Goal: Information Seeking & Learning: Learn about a topic

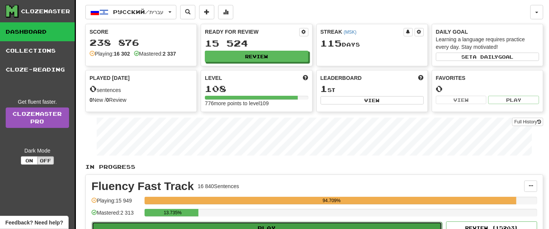
click at [264, 226] on button "Play" at bounding box center [267, 228] width 350 height 13
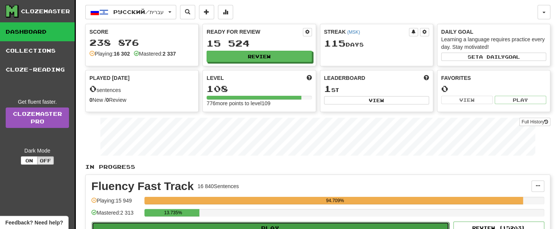
select select "**"
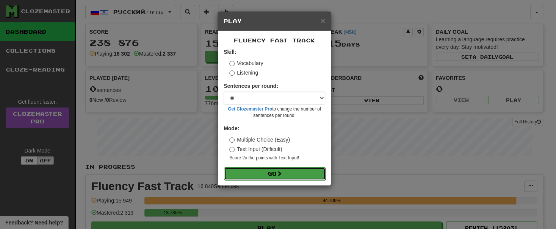
click at [277, 176] on button "Go" at bounding box center [275, 174] width 102 height 13
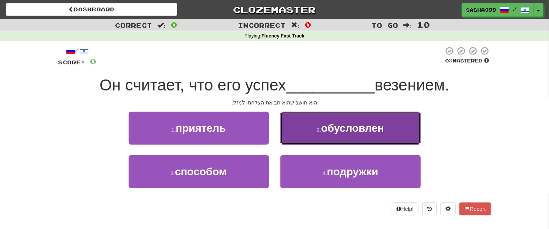
click at [365, 136] on button "2 . обусловлен" at bounding box center [350, 128] width 140 height 33
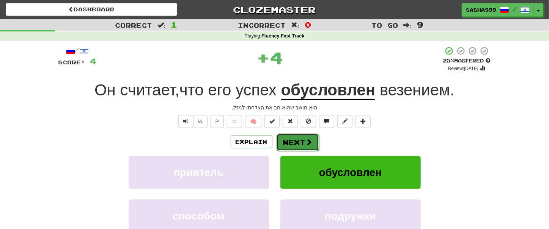
click at [298, 142] on button "Next" at bounding box center [297, 142] width 42 height 17
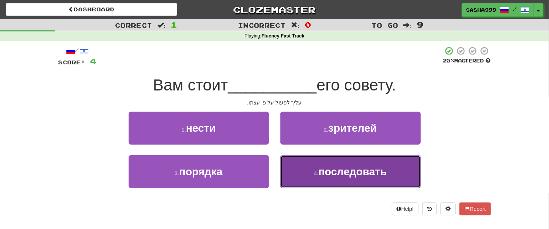
click at [344, 172] on span "последовать" at bounding box center [352, 172] width 68 height 12
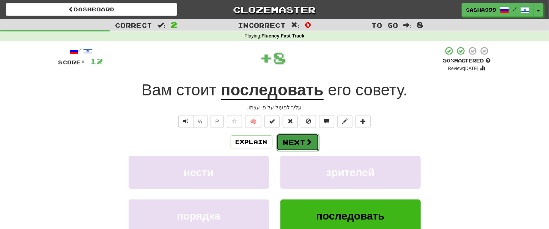
click at [293, 139] on button "Next" at bounding box center [297, 142] width 42 height 17
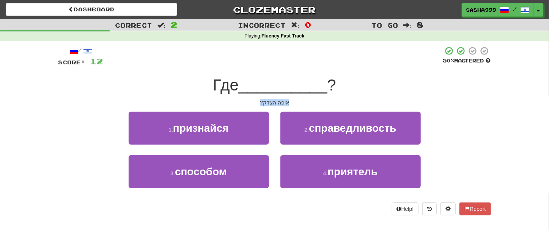
drag, startPoint x: 253, startPoint y: 98, endPoint x: 287, endPoint y: 99, distance: 34.5
click at [287, 99] on div "/ Score: 12 50 % Mastered Где __________ ? איפה הצדק? 1 . признайся 2 . справед…" at bounding box center [274, 130] width 432 height 169
copy div "איפה הצדק?"
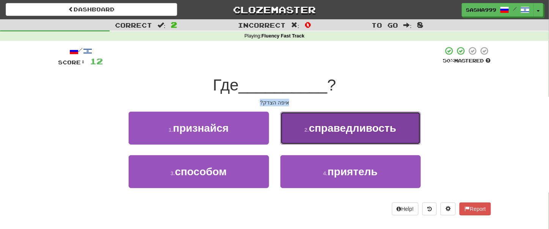
click at [330, 128] on span "справедливость" at bounding box center [352, 128] width 87 height 12
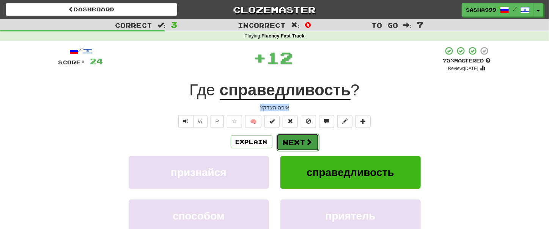
click at [303, 140] on button "Next" at bounding box center [297, 142] width 42 height 17
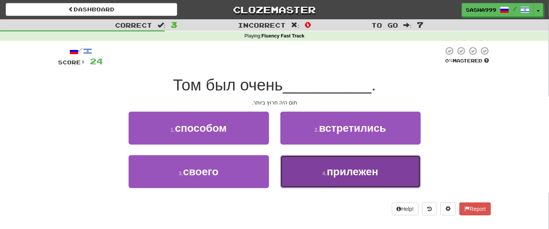
click at [367, 182] on button "4 . прилежен" at bounding box center [350, 171] width 140 height 33
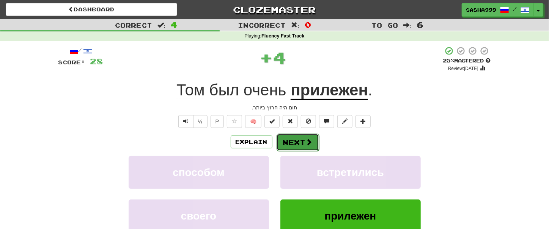
click at [306, 143] on span at bounding box center [309, 142] width 7 height 7
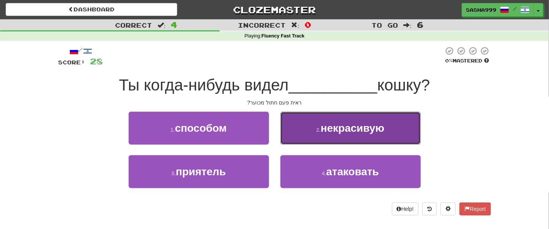
click at [358, 136] on button "2 . некрасивую" at bounding box center [350, 128] width 140 height 33
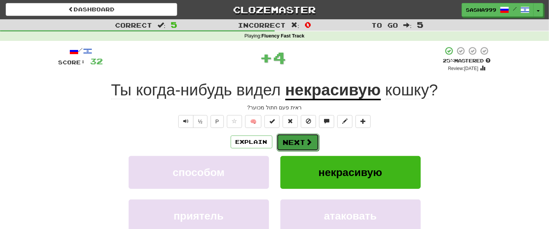
click at [307, 141] on span at bounding box center [309, 142] width 7 height 7
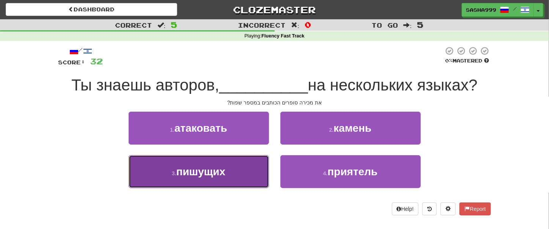
click at [219, 172] on span "пишущих" at bounding box center [200, 172] width 49 height 12
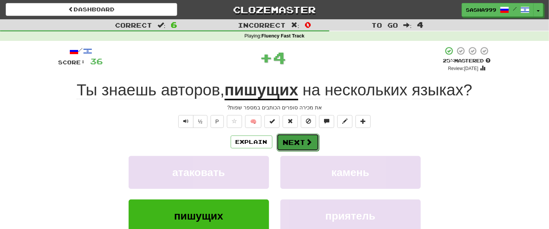
click at [299, 140] on button "Next" at bounding box center [297, 142] width 42 height 17
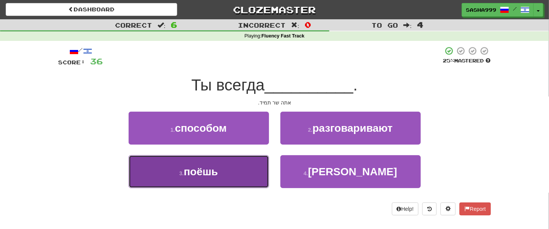
click at [235, 177] on button "3 . поёшь" at bounding box center [199, 171] width 140 height 33
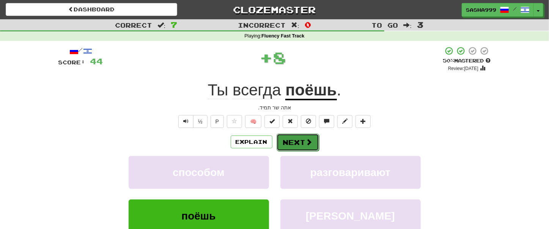
click at [299, 135] on button "Next" at bounding box center [297, 142] width 42 height 17
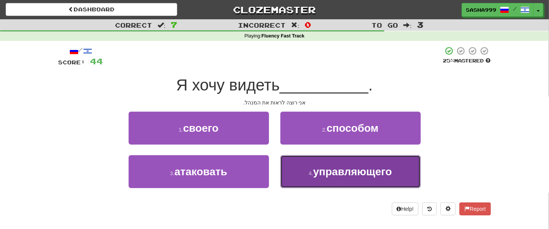
click at [336, 177] on span "управляющего" at bounding box center [352, 172] width 79 height 12
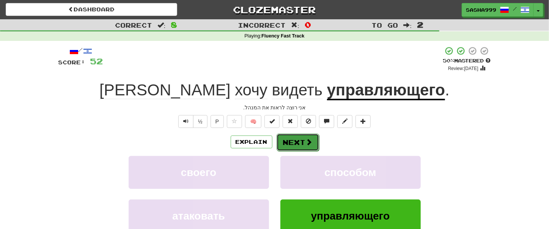
click at [307, 144] on span at bounding box center [309, 142] width 7 height 7
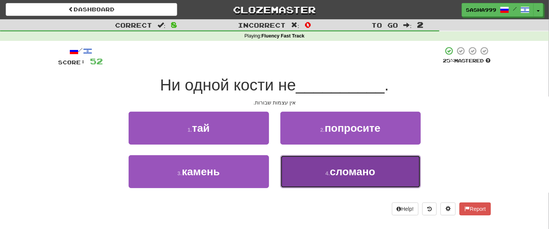
click at [340, 170] on span "сломано" at bounding box center [352, 172] width 45 height 12
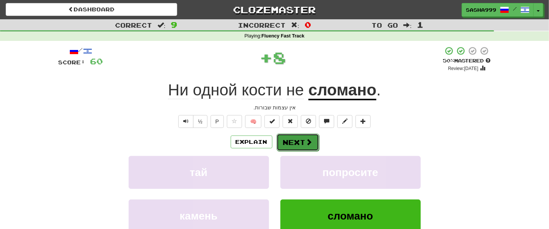
click at [310, 146] on span at bounding box center [309, 142] width 7 height 7
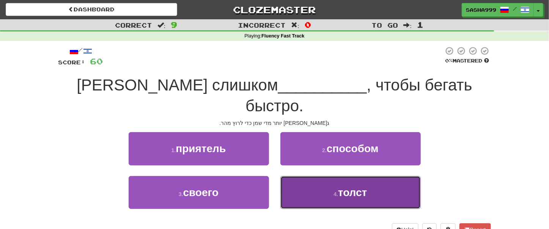
click at [348, 187] on span "толст" at bounding box center [352, 193] width 29 height 12
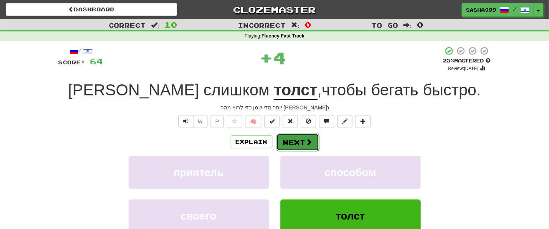
click at [299, 141] on button "Next" at bounding box center [297, 142] width 42 height 17
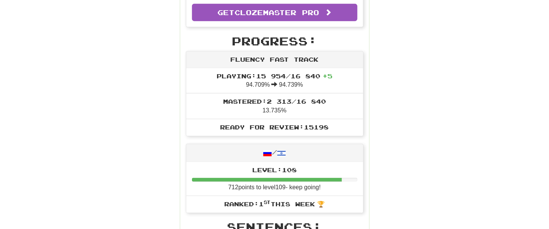
scroll to position [431, 0]
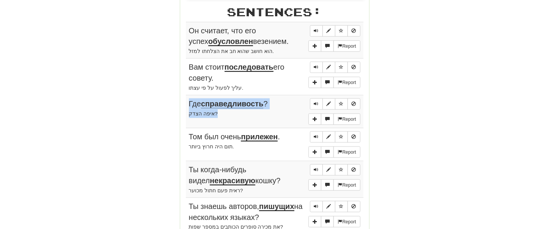
drag, startPoint x: 186, startPoint y: 27, endPoint x: 292, endPoint y: 123, distance: 143.3
click at [292, 123] on div "Stats: Score: + 64 Time: 1 : 16 New: 5 Review: 5 Correct: 10 Incorrect: 0 Get f…" at bounding box center [274, 34] width 189 height 705
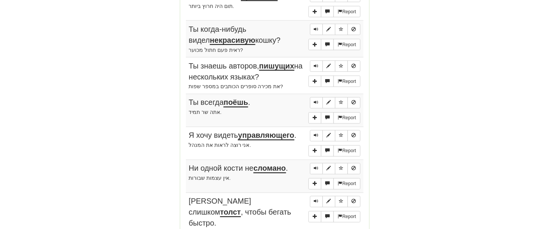
scroll to position [646, 0]
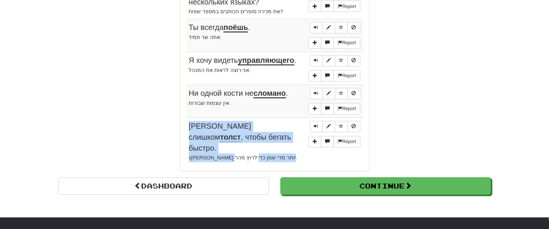
click at [254, 154] on div "ג[PERSON_NAME] יותר מדי שמן כדי לרוץ מהר." at bounding box center [274, 158] width 171 height 9
copy td "[PERSON_NAME] слишком толст , чтобы бегать быстро. ג[PERSON_NAME] יותר מדי שמן …"
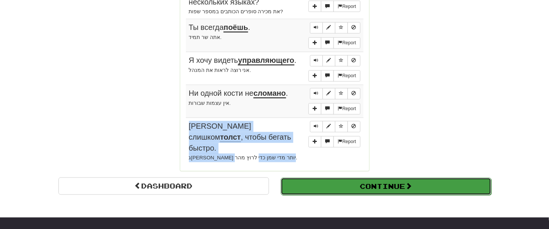
click at [337, 178] on button "Continue" at bounding box center [386, 186] width 210 height 17
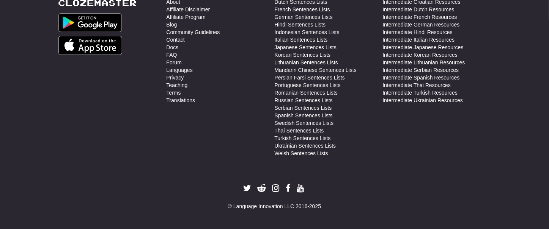
scroll to position [0, 0]
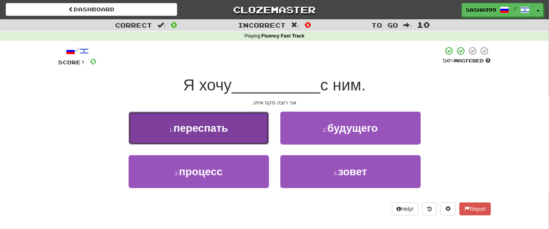
click at [203, 137] on button "1 . переспать" at bounding box center [199, 128] width 140 height 33
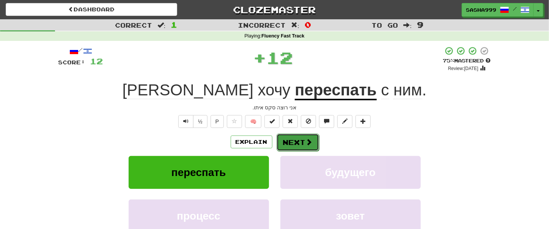
click at [286, 140] on button "Next" at bounding box center [297, 142] width 42 height 17
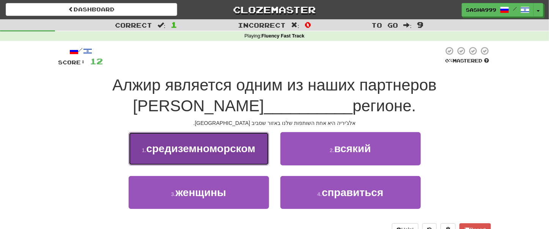
click at [237, 151] on span "средиземноморском" at bounding box center [200, 149] width 109 height 12
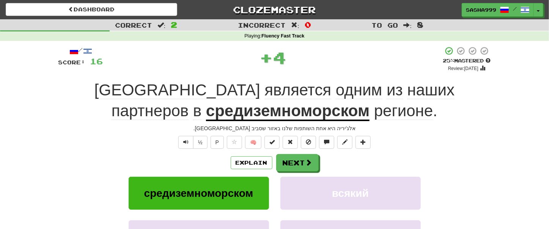
click at [304, 152] on div "/ Score: 16 + 4 25 % Mastered Review: [DATE] Алжир является одним из наших парт…" at bounding box center [274, 175] width 432 height 258
click at [301, 161] on button "Next" at bounding box center [297, 163] width 42 height 17
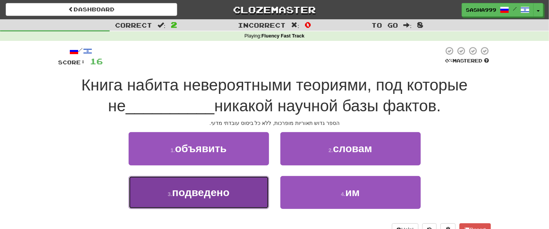
click at [240, 196] on button "3 . подведено" at bounding box center [199, 192] width 140 height 33
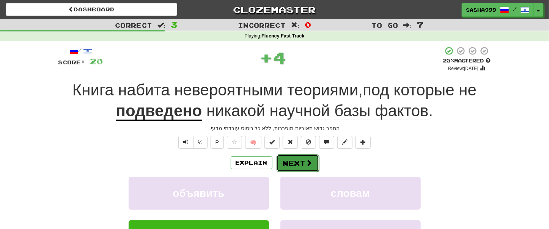
click at [303, 156] on button "Next" at bounding box center [297, 163] width 42 height 17
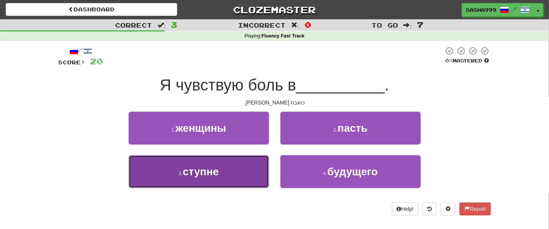
click at [215, 169] on span "ступне" at bounding box center [201, 172] width 36 height 12
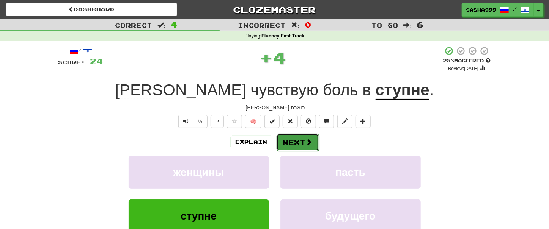
click at [285, 143] on button "Next" at bounding box center [297, 142] width 42 height 17
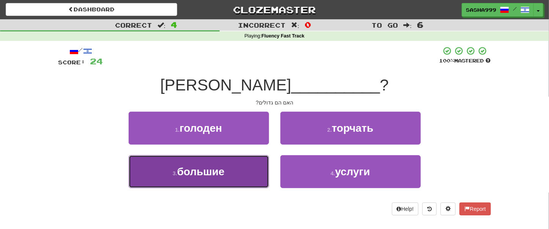
click at [238, 173] on button "3 . большие" at bounding box center [199, 171] width 140 height 33
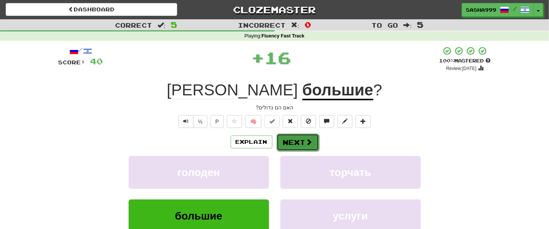
click at [287, 143] on button "Next" at bounding box center [297, 142] width 42 height 17
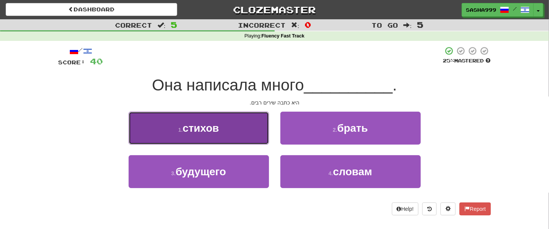
click at [239, 137] on button "1 . стихов" at bounding box center [199, 128] width 140 height 33
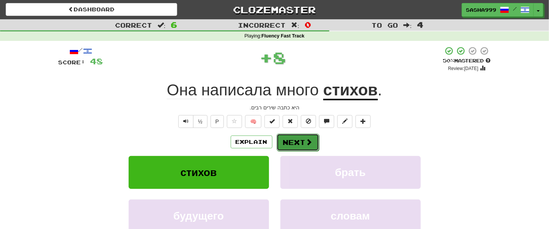
click at [297, 140] on button "Next" at bounding box center [297, 142] width 42 height 17
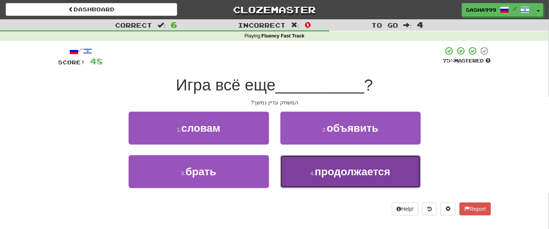
click at [373, 178] on button "4 . продолжается" at bounding box center [350, 171] width 140 height 33
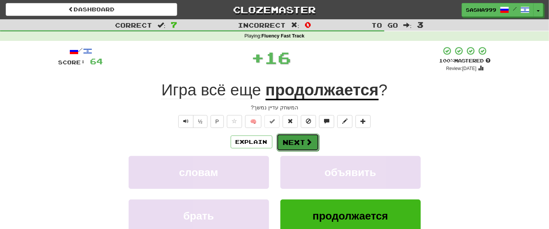
click at [304, 140] on button "Next" at bounding box center [297, 142] width 42 height 17
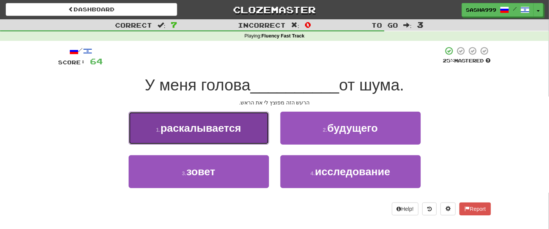
click at [231, 127] on span "раскалывается" at bounding box center [200, 128] width 80 height 12
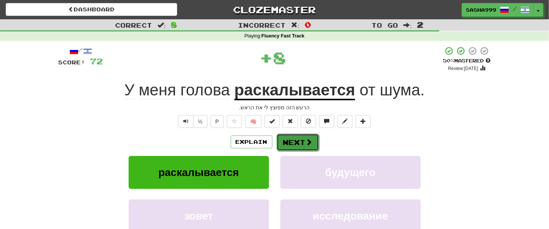
click at [303, 144] on button "Next" at bounding box center [297, 142] width 42 height 17
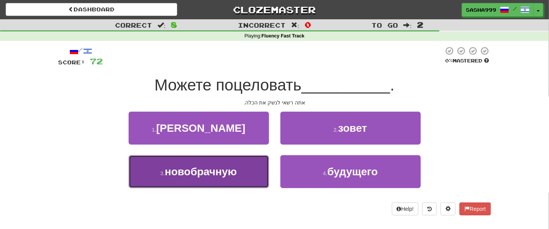
click at [227, 166] on span "новобрачную" at bounding box center [201, 172] width 72 height 12
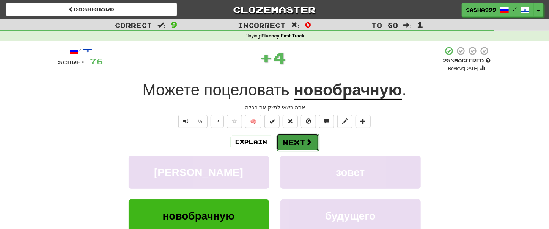
click at [290, 144] on button "Next" at bounding box center [297, 142] width 42 height 17
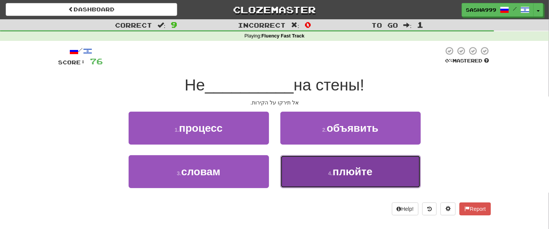
click at [342, 173] on span "плюйте" at bounding box center [352, 172] width 40 height 12
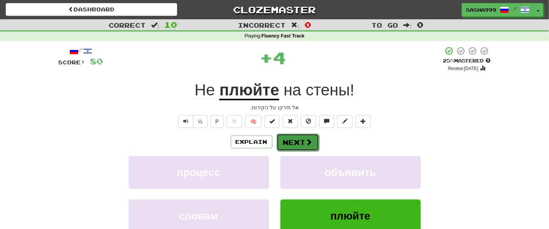
click at [300, 142] on button "Next" at bounding box center [297, 142] width 42 height 17
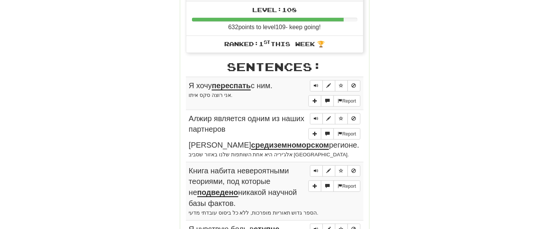
scroll to position [431, 0]
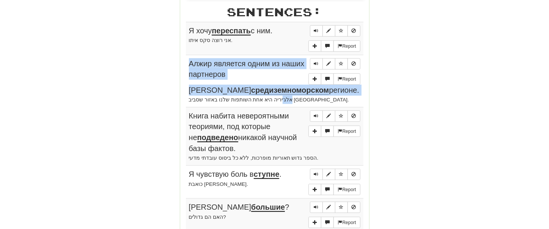
drag, startPoint x: 179, startPoint y: 30, endPoint x: 298, endPoint y: 100, distance: 139.0
click at [298, 100] on div "Round Results Stats: Score: + 80 Time: 1 : 0 1 New: 5 Review: 5 Correct: 10 Inc…" at bounding box center [274, 40] width 432 height 751
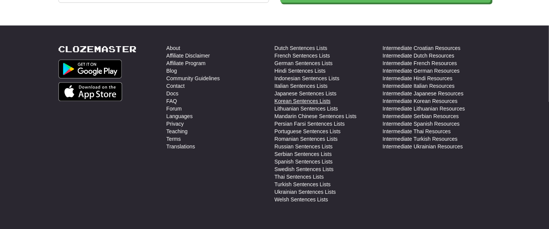
scroll to position [646, 0]
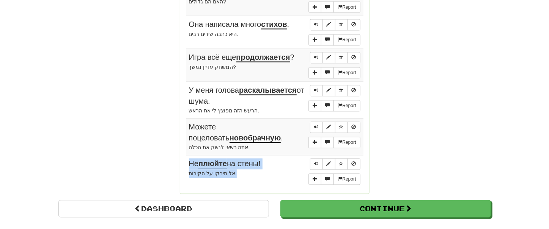
click at [241, 172] on td "Report Не плюйте на стены! אל תירקו על הקירות." at bounding box center [274, 171] width 177 height 33
copy td "Не плюйте на стены! אל תירקו על הקירות."
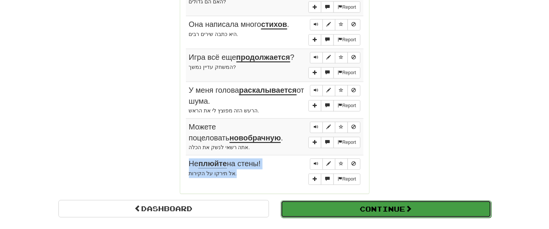
click at [375, 201] on button "Continue" at bounding box center [386, 209] width 210 height 17
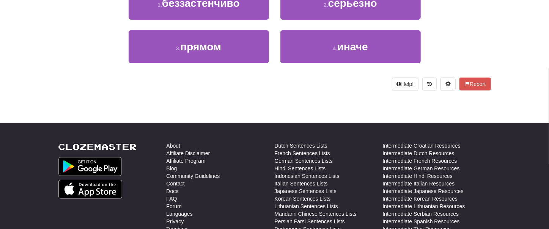
scroll to position [54, 0]
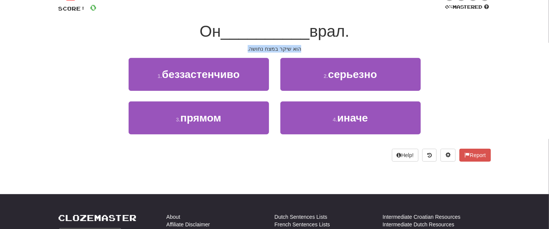
drag, startPoint x: 245, startPoint y: 45, endPoint x: 319, endPoint y: 45, distance: 73.9
click at [319, 45] on div "הוא שיקר במצח נחושה." at bounding box center [274, 49] width 432 height 8
copy div "הוא שיקר במצח נחושה."
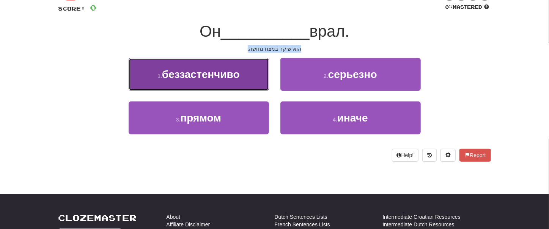
click at [215, 74] on span "беззастенчиво" at bounding box center [201, 75] width 78 height 12
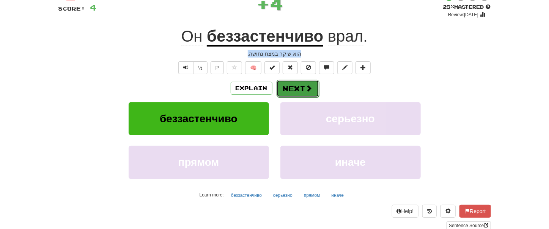
click at [295, 88] on button "Next" at bounding box center [297, 88] width 42 height 17
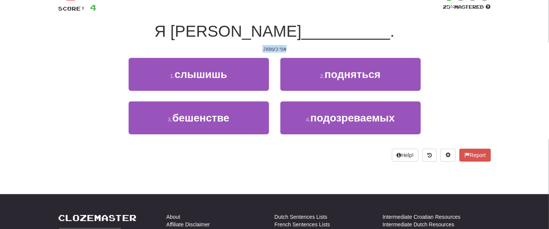
drag, startPoint x: 246, startPoint y: 45, endPoint x: 299, endPoint y: 45, distance: 52.7
click at [299, 45] on div "/ Score: 4 25 % Mastered Я в __________ . אני כעוסה. 1 . слышишь 2 . подняться …" at bounding box center [274, 76] width 432 height 169
copy div "אני כעוסה."
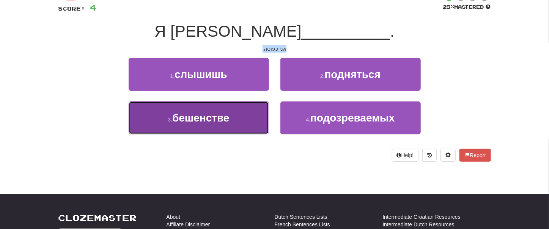
click at [223, 126] on button "3 . бешенстве" at bounding box center [199, 118] width 140 height 33
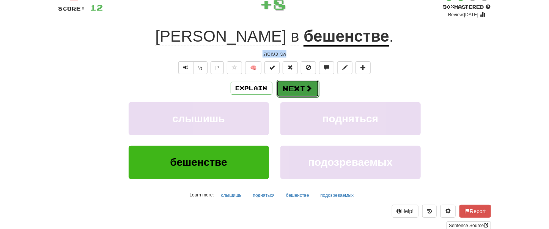
click at [307, 90] on span at bounding box center [309, 88] width 7 height 7
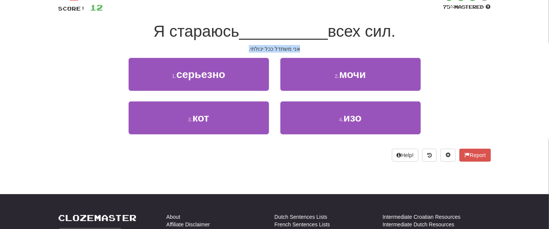
drag, startPoint x: 249, startPoint y: 50, endPoint x: 324, endPoint y: 48, distance: 75.1
click at [324, 48] on div "אני משתדל ככל יכולתי." at bounding box center [274, 49] width 432 height 8
drag, startPoint x: 287, startPoint y: 48, endPoint x: 277, endPoint y: 44, distance: 10.4
copy div "אני משתדל ככל יכולתי."
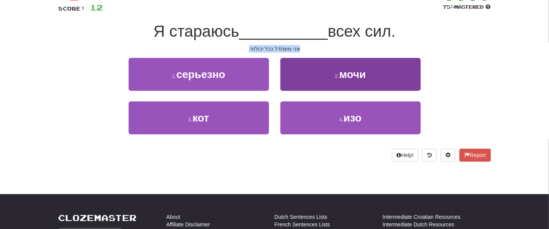
scroll to position [0, 0]
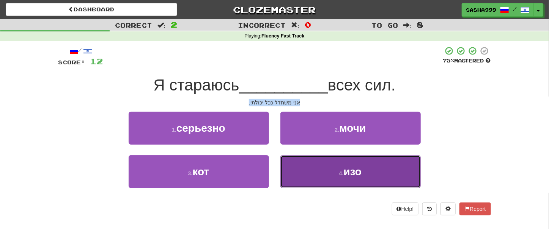
click at [355, 171] on span "изо" at bounding box center [352, 172] width 18 height 12
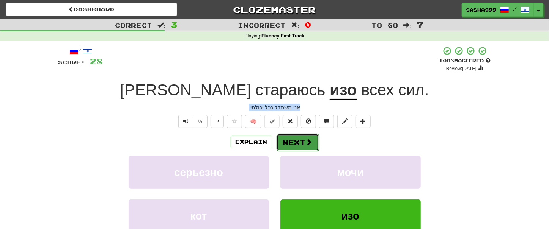
click at [299, 141] on button "Next" at bounding box center [297, 142] width 42 height 17
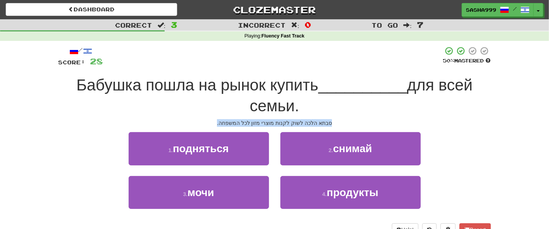
drag, startPoint x: 217, startPoint y: 122, endPoint x: 333, endPoint y: 122, distance: 115.6
click at [335, 123] on div "סבתא הלכה לשוק לקנות מוצרי מזון לכל המשפחה." at bounding box center [274, 123] width 432 height 8
copy div "סבתא הלכה לשוק לקנות מוצרי מזון לכל המשפחה."
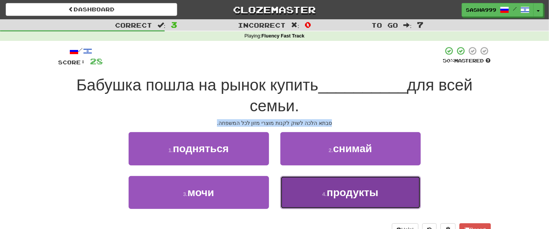
click at [370, 187] on span "продукты" at bounding box center [352, 193] width 52 height 12
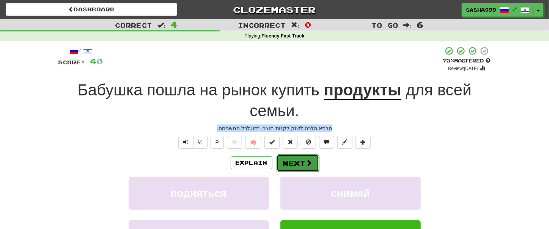
click at [281, 159] on button "Next" at bounding box center [297, 163] width 42 height 17
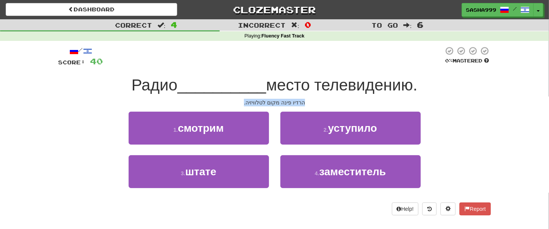
drag, startPoint x: 246, startPoint y: 104, endPoint x: 324, endPoint y: 99, distance: 77.8
click at [324, 99] on div "הרדיו פינה מקום לטלוויזיה." at bounding box center [274, 103] width 432 height 8
copy div "הרדיו פינה מקום לטלוויזיה."
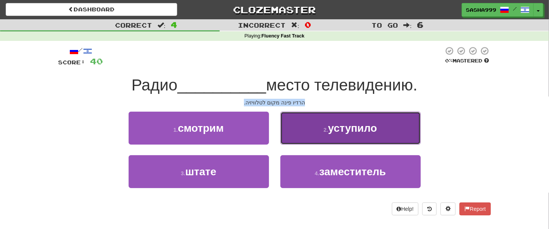
click at [335, 127] on span "уступило" at bounding box center [352, 128] width 49 height 12
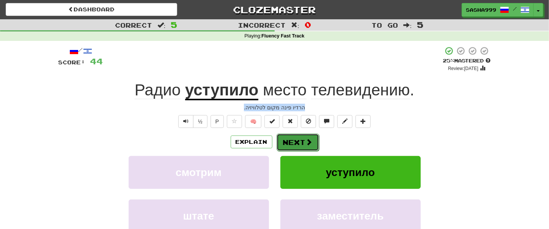
click at [283, 140] on button "Next" at bounding box center [297, 142] width 42 height 17
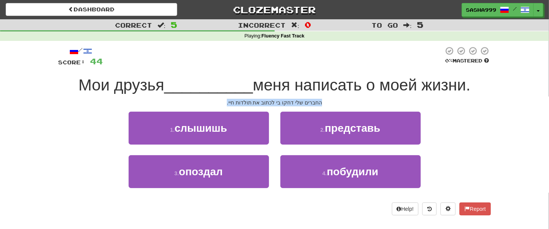
drag, startPoint x: 222, startPoint y: 103, endPoint x: 326, endPoint y: 104, distance: 103.5
click at [326, 104] on div "החברים שלי דחקו בי לכתוב את תולדות חיי." at bounding box center [274, 103] width 432 height 8
copy div "החברים שלי דחקו בי לכתוב את תולדות חיי."
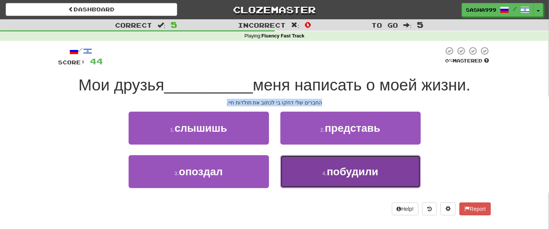
click at [341, 171] on span "побудили" at bounding box center [352, 172] width 52 height 12
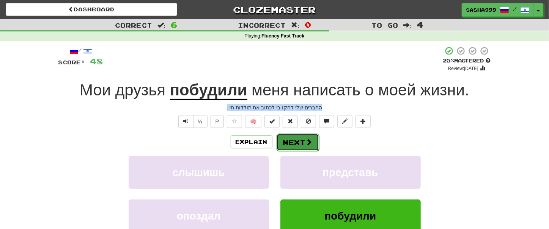
click at [288, 141] on button "Next" at bounding box center [297, 142] width 42 height 17
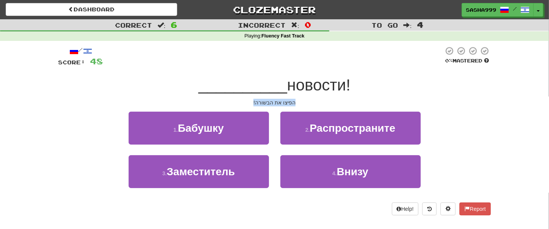
drag, startPoint x: 249, startPoint y: 102, endPoint x: 306, endPoint y: 100, distance: 56.9
click at [306, 100] on div "הפיצו את הבשורה!" at bounding box center [274, 103] width 432 height 8
copy div "הפיצו את הבשורה!"
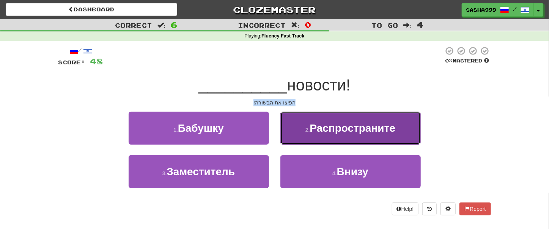
click at [377, 125] on span "Распространите" at bounding box center [353, 128] width 86 height 12
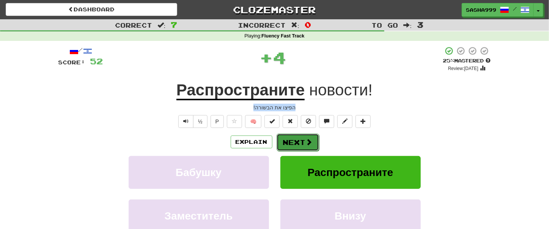
click at [287, 140] on button "Next" at bounding box center [297, 142] width 42 height 17
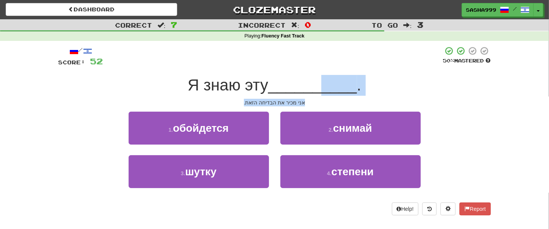
drag, startPoint x: 239, startPoint y: 99, endPoint x: 320, endPoint y: 94, distance: 80.9
click at [320, 94] on div "/ Score: 52 50 % Mastered Я знаю эту __________ . אני מכיר את הבדיחה הזאת. 1 . …" at bounding box center [274, 130] width 432 height 169
click at [266, 97] on div "/ Score: 52 50 % Mastered Я знаю эту __________ . אני מכיר את הבדיחה הזאת. 1 . …" at bounding box center [274, 130] width 432 height 169
drag, startPoint x: 287, startPoint y: 103, endPoint x: 317, endPoint y: 103, distance: 29.6
click at [317, 103] on div "אני מכיר את הבדיחה הזאת." at bounding box center [274, 103] width 432 height 8
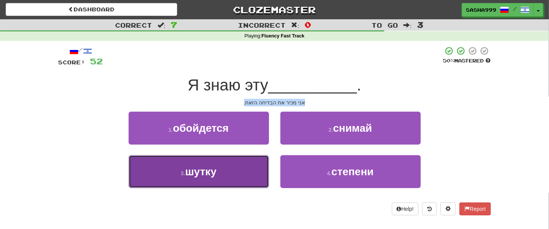
click at [213, 176] on span "шутку" at bounding box center [200, 172] width 31 height 12
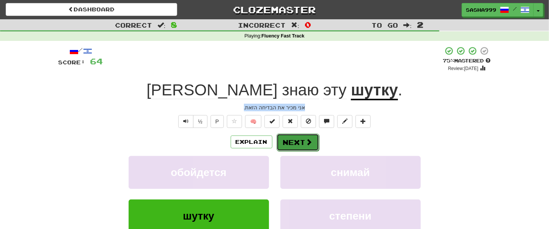
click at [293, 146] on button "Next" at bounding box center [297, 142] width 42 height 17
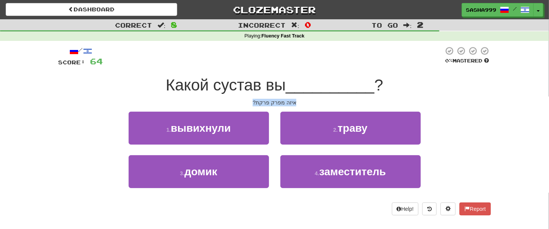
drag, startPoint x: 238, startPoint y: 103, endPoint x: 316, endPoint y: 100, distance: 78.1
click at [317, 100] on div "איזה מפרק פרקת?" at bounding box center [274, 103] width 432 height 8
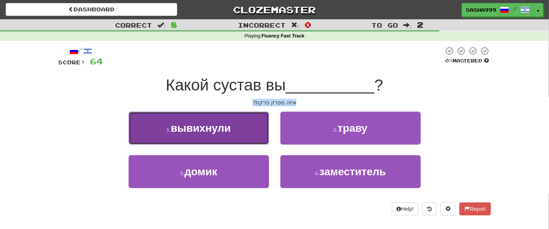
click at [190, 126] on span "вывихнули" at bounding box center [201, 128] width 60 height 12
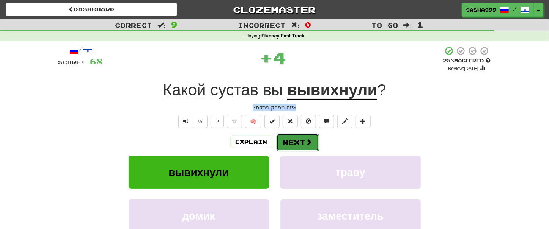
click at [290, 145] on button "Next" at bounding box center [297, 142] width 42 height 17
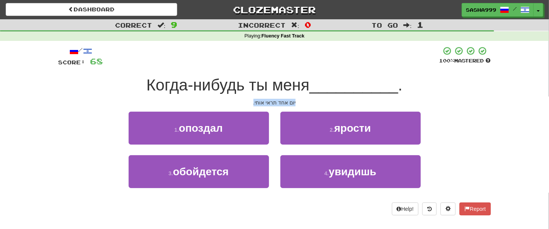
drag, startPoint x: 249, startPoint y: 103, endPoint x: 305, endPoint y: 102, distance: 55.4
click at [305, 102] on div "יום אחד תראי אותי." at bounding box center [274, 103] width 432 height 8
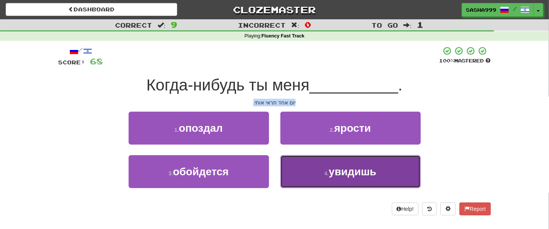
click at [357, 174] on span "увидишь" at bounding box center [353, 172] width 48 height 12
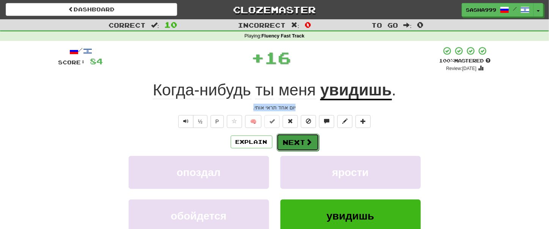
click at [296, 139] on button "Next" at bounding box center [297, 142] width 42 height 17
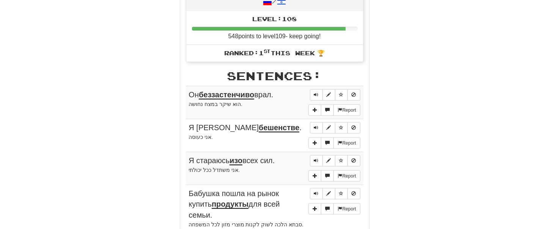
scroll to position [431, 0]
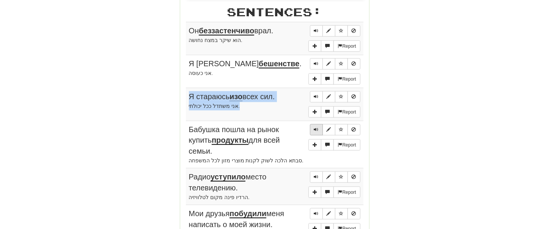
drag, startPoint x: 158, startPoint y: 27, endPoint x: 314, endPoint y: 133, distance: 188.5
click at [314, 133] on div "Round Results Stats: Score: + 84 Time: 3 : 48 New: 5 Review: 5 Correct: 10 Inco…" at bounding box center [274, 25] width 432 height 721
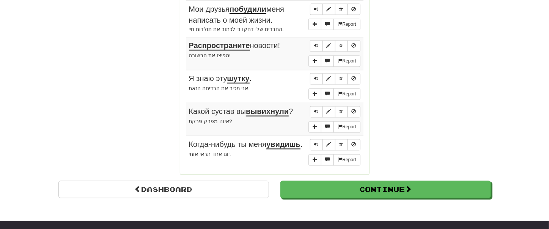
scroll to position [646, 0]
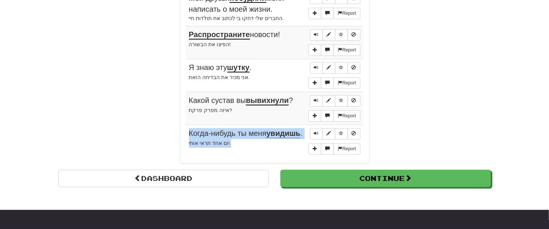
click at [228, 148] on div "יום אחד תראי אותי." at bounding box center [274, 144] width 171 height 9
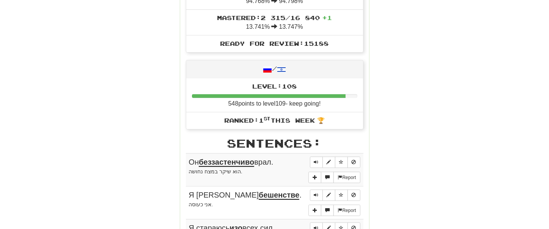
scroll to position [215, 0]
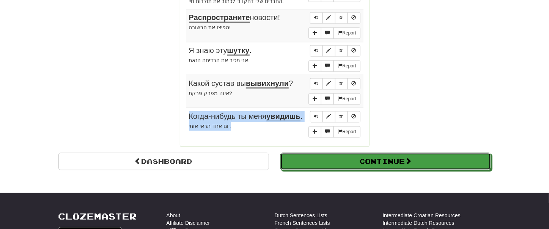
click at [331, 160] on button "Continue" at bounding box center [385, 161] width 210 height 17
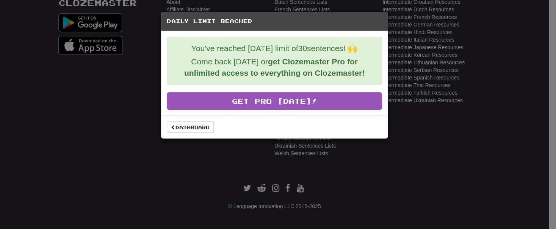
scroll to position [287, 0]
